Goal: Find specific page/section: Find specific page/section

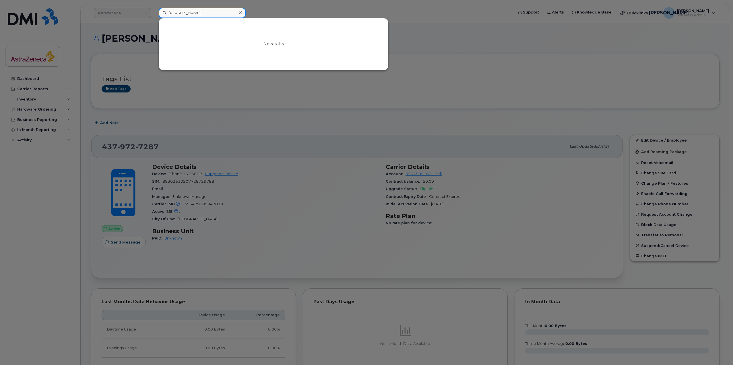
paste input "6476226763"
drag, startPoint x: 228, startPoint y: 19, endPoint x: 151, endPoint y: 15, distance: 77.0
click at [154, 15] on div "madhu varma6476226763 No results" at bounding box center [334, 13] width 360 height 10
click at [193, 11] on input "madhu varma6476226763" at bounding box center [202, 13] width 87 height 10
click at [192, 11] on input "madhu varma6476226763" at bounding box center [202, 13] width 87 height 10
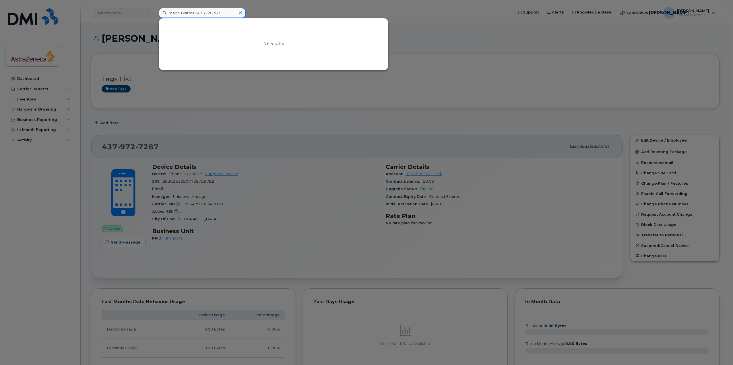
click at [192, 11] on input "madhu varma6476226763" at bounding box center [202, 13] width 87 height 10
paste input
type input "6476226763"
click at [396, 104] on div at bounding box center [366, 182] width 733 height 365
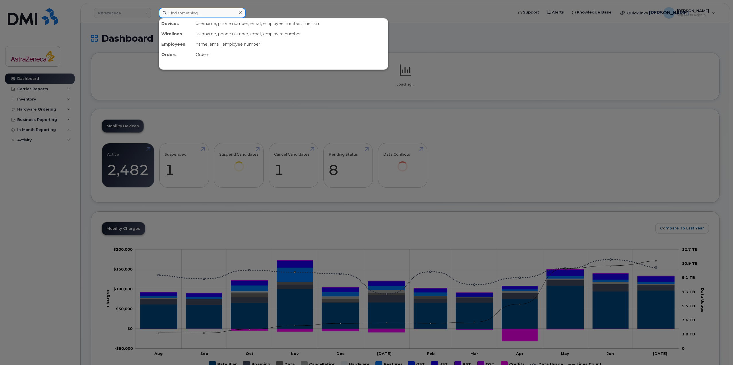
click at [207, 17] on input at bounding box center [202, 13] width 87 height 10
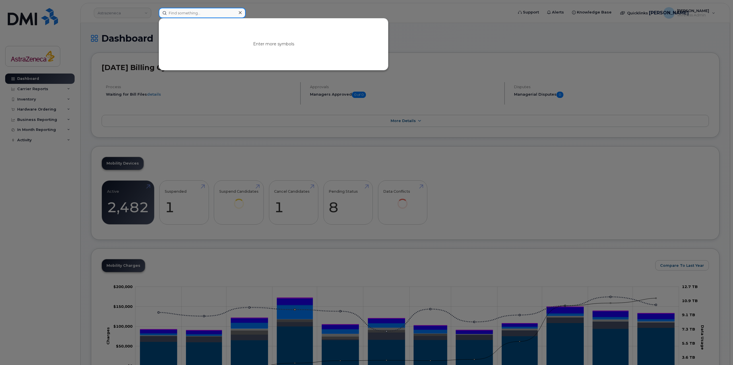
click at [202, 13] on input at bounding box center [202, 13] width 87 height 10
click at [213, 15] on input at bounding box center [202, 13] width 87 height 10
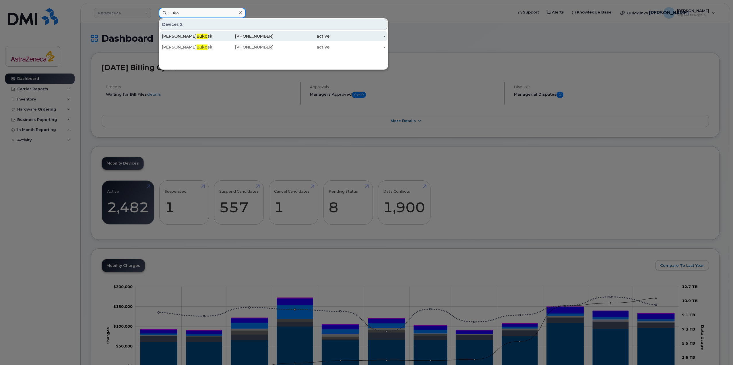
type input "Buko"
click at [194, 34] on div "[PERSON_NAME] ski" at bounding box center [190, 36] width 56 height 6
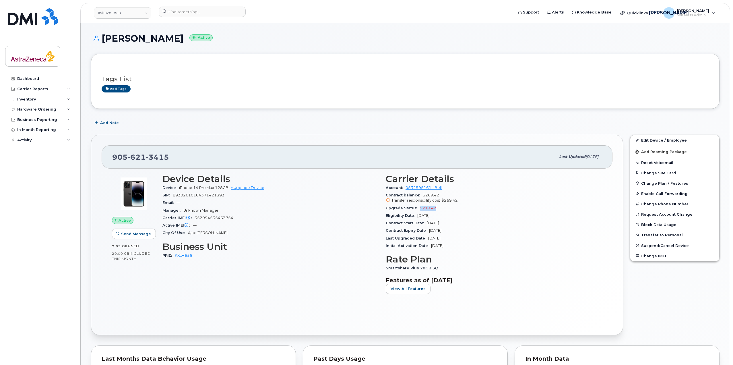
drag, startPoint x: 436, startPoint y: 209, endPoint x: 419, endPoint y: 208, distance: 16.7
click at [419, 208] on div "Upgrade Status $219.42" at bounding box center [494, 207] width 216 height 7
drag, startPoint x: 161, startPoint y: 162, endPoint x: 139, endPoint y: 158, distance: 22.6
click at [135, 160] on div "905 621 3415" at bounding box center [334, 157] width 444 height 12
click at [189, 159] on div "905 621 3415" at bounding box center [334, 157] width 444 height 12
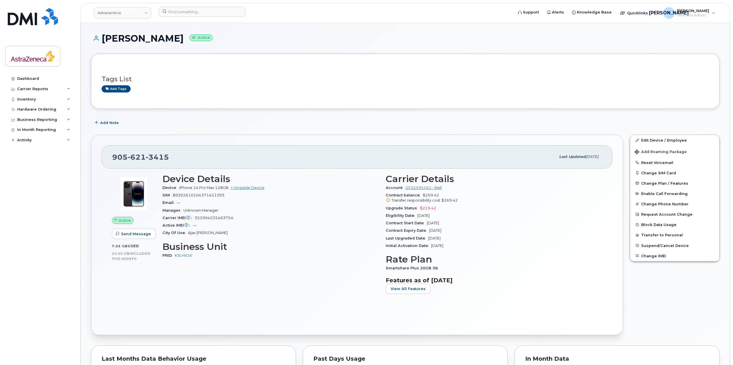
click at [430, 207] on span "$219.42" at bounding box center [428, 208] width 16 height 4
copy span "219.42"
